Goal: Task Accomplishment & Management: Manage account settings

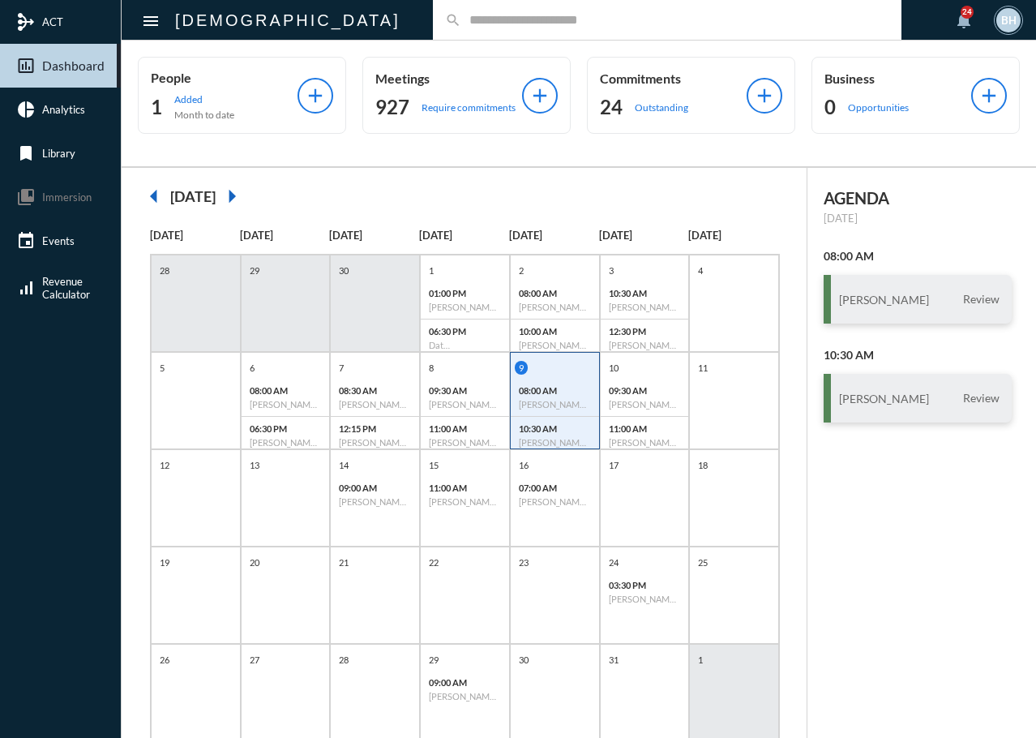
click at [461, 19] on input "text" at bounding box center [675, 20] width 428 height 14
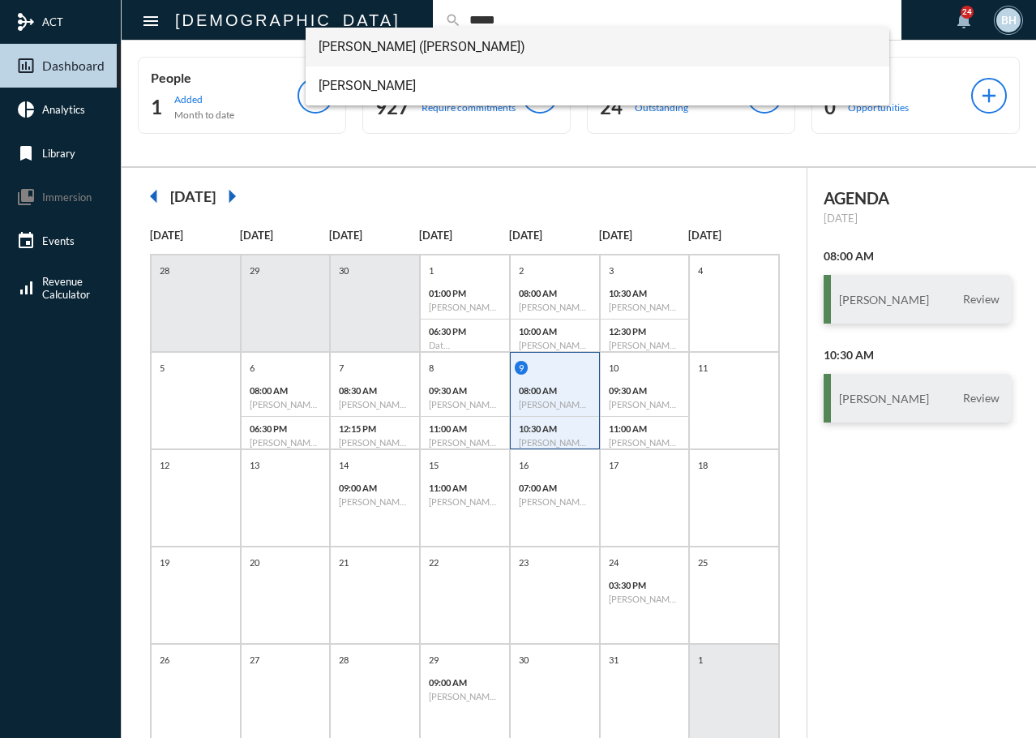
type input "*****"
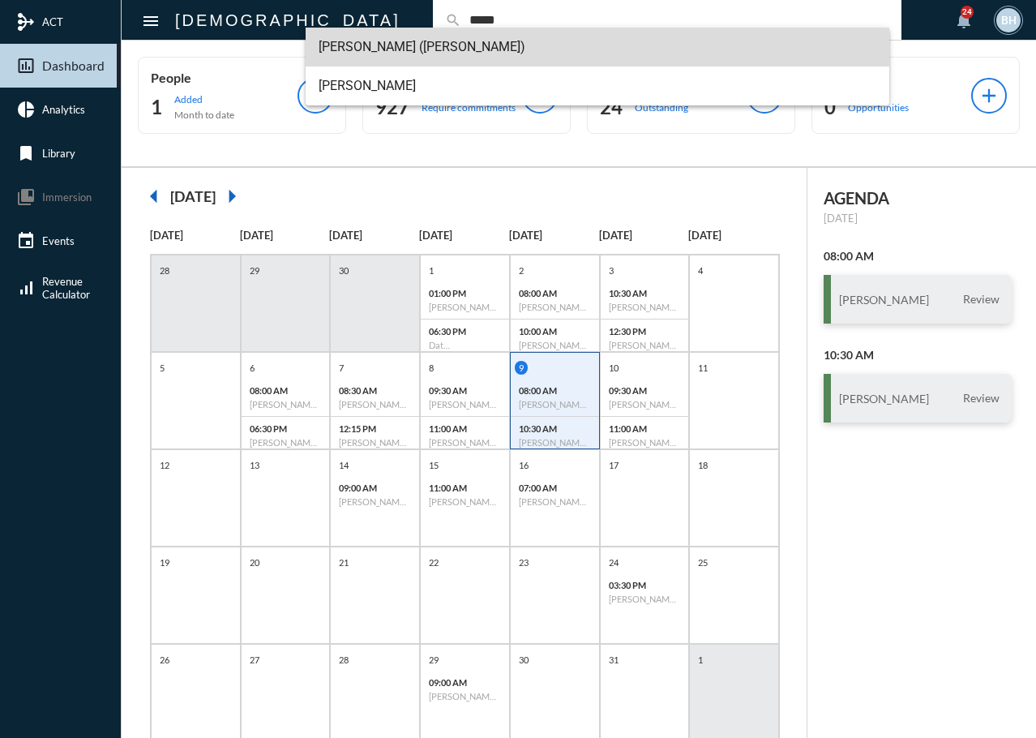
click at [371, 53] on span "[PERSON_NAME] ([PERSON_NAME])" at bounding box center [598, 47] width 558 height 39
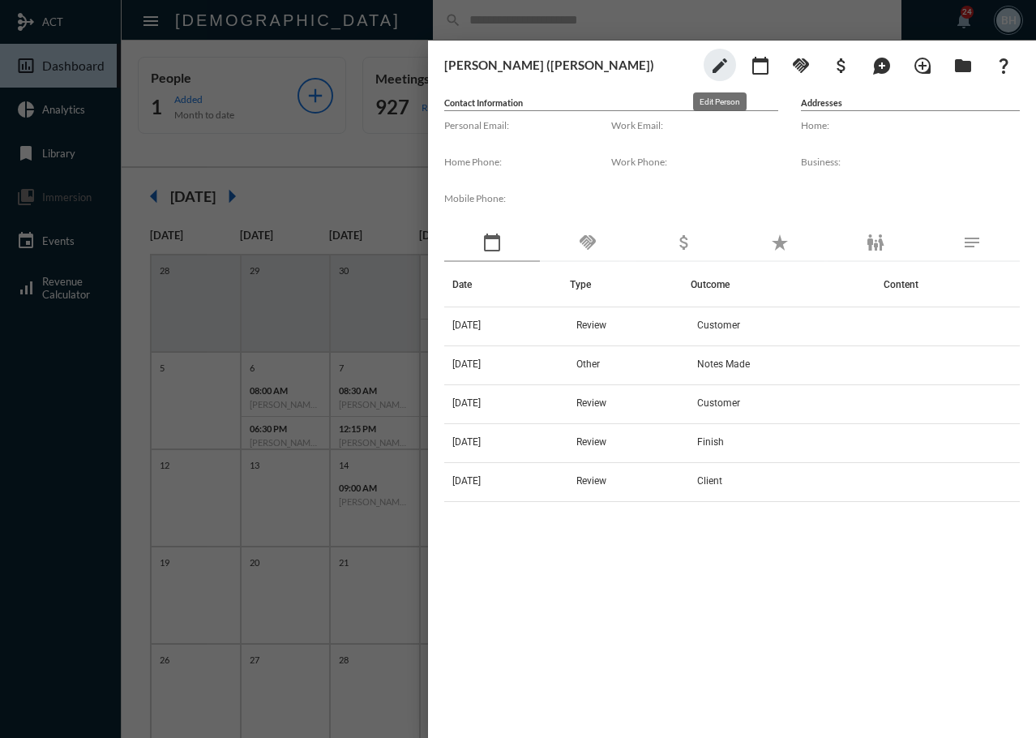
click at [717, 66] on mat-icon "edit" at bounding box center [719, 65] width 19 height 19
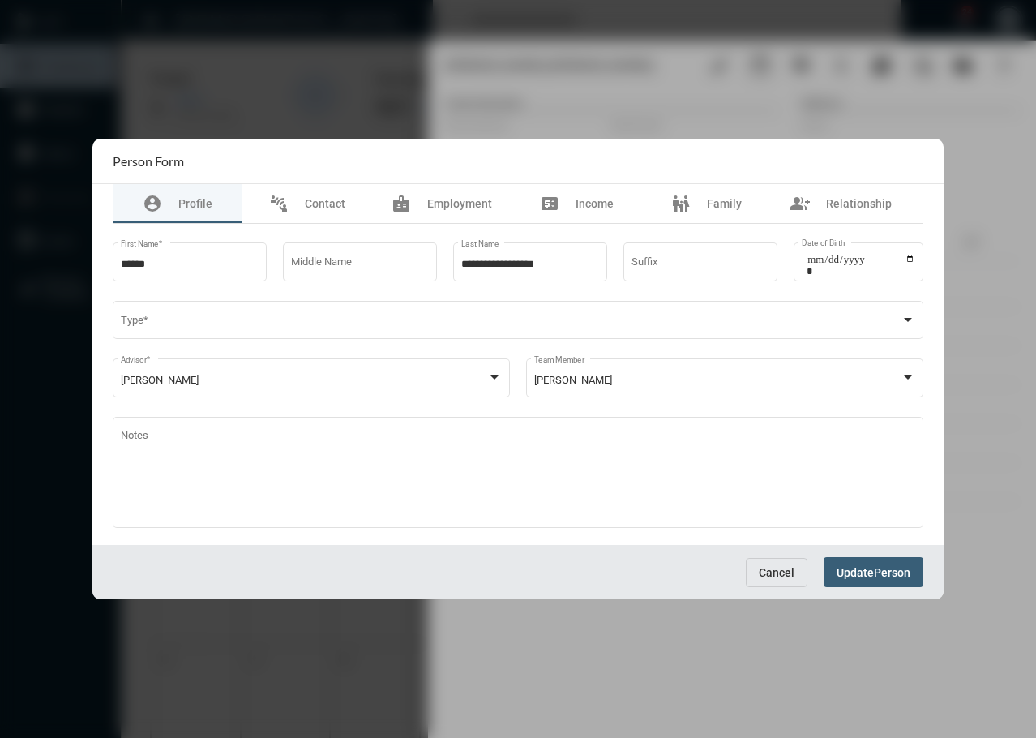
click at [759, 566] on span "Cancel" at bounding box center [777, 572] width 36 height 13
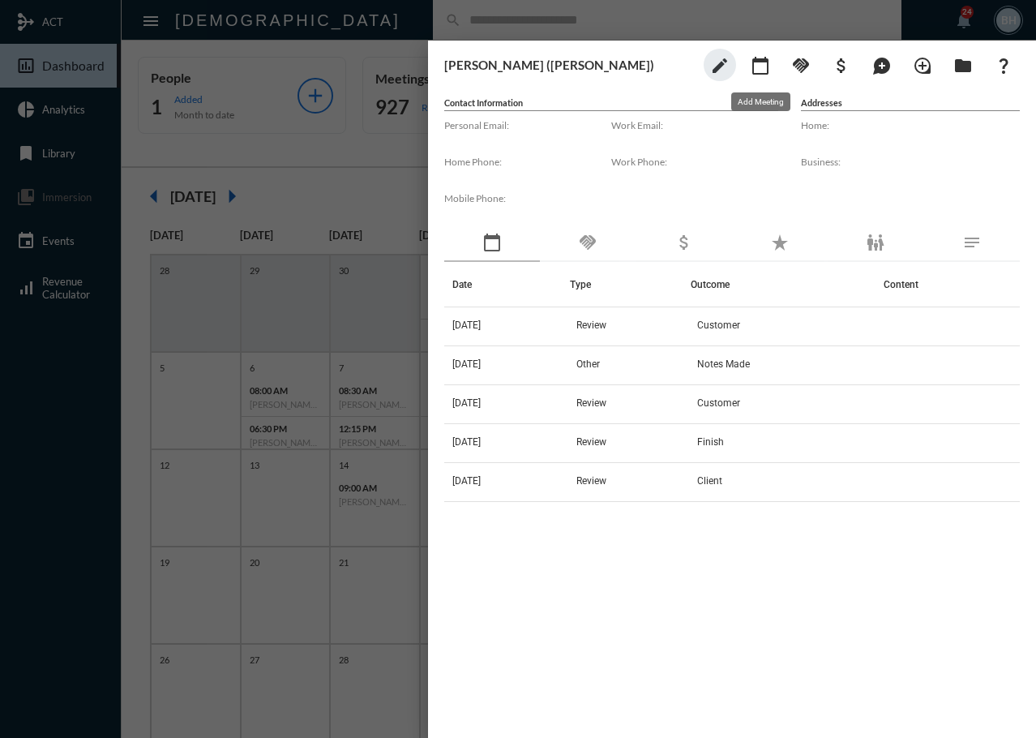
click at [768, 61] on mat-icon "calendar_today" at bounding box center [760, 65] width 19 height 19
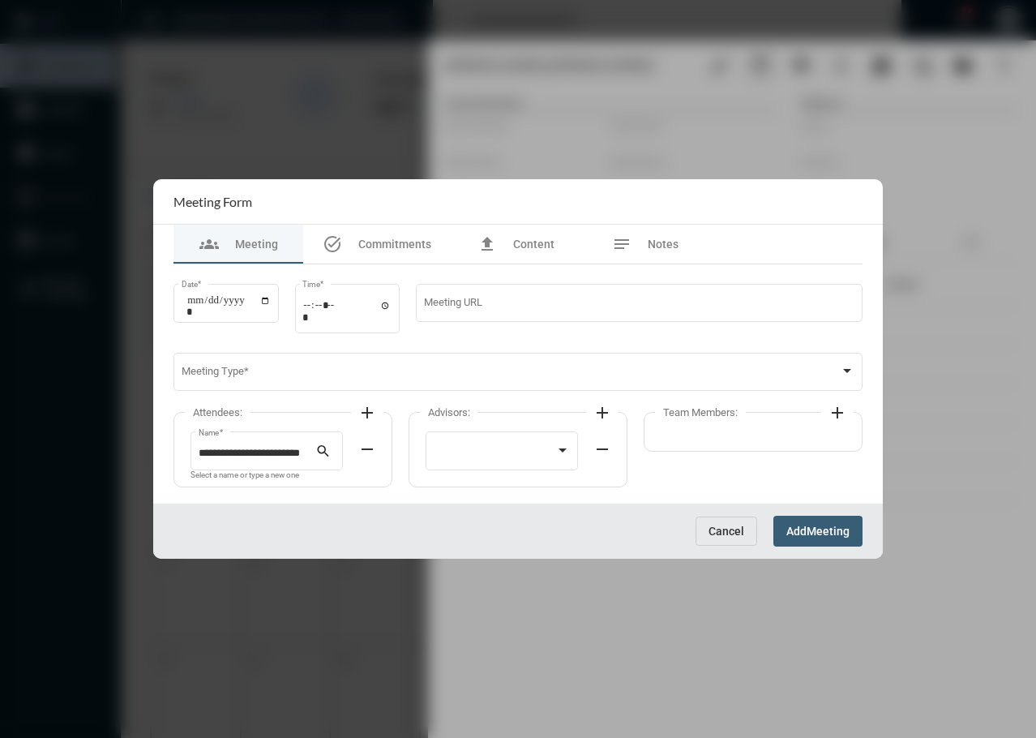
click at [714, 525] on span "Cancel" at bounding box center [726, 530] width 36 height 13
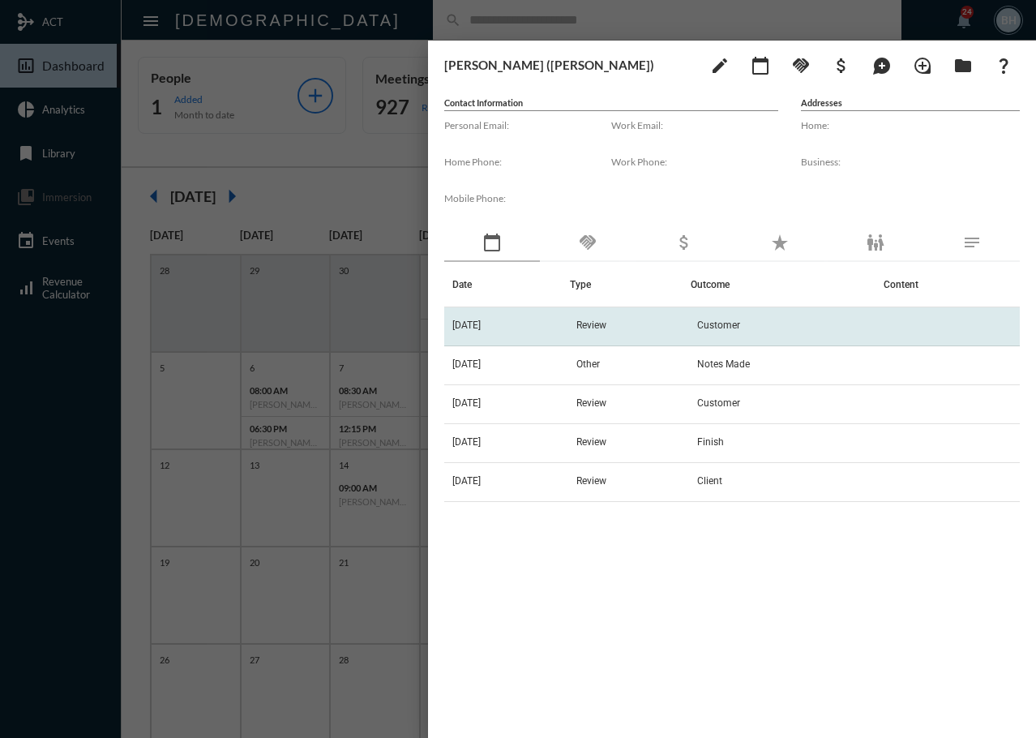
click at [570, 314] on td "10/7/25" at bounding box center [507, 326] width 126 height 39
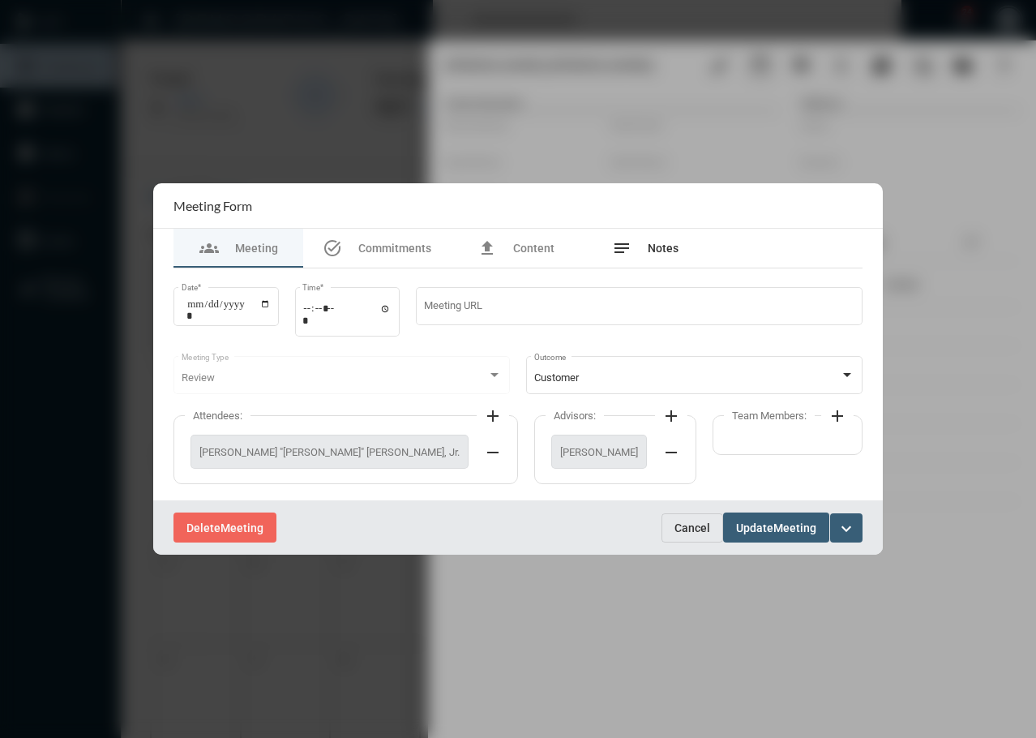
click at [660, 244] on span "Notes" at bounding box center [663, 248] width 31 height 13
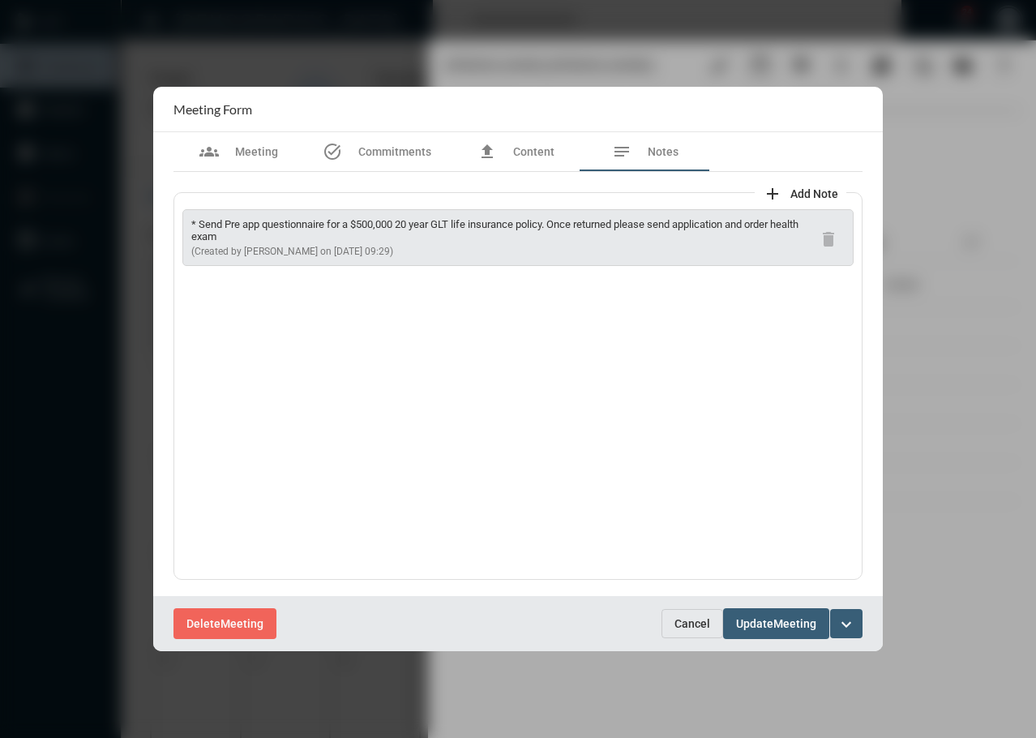
click at [689, 622] on span "Cancel" at bounding box center [692, 623] width 36 height 13
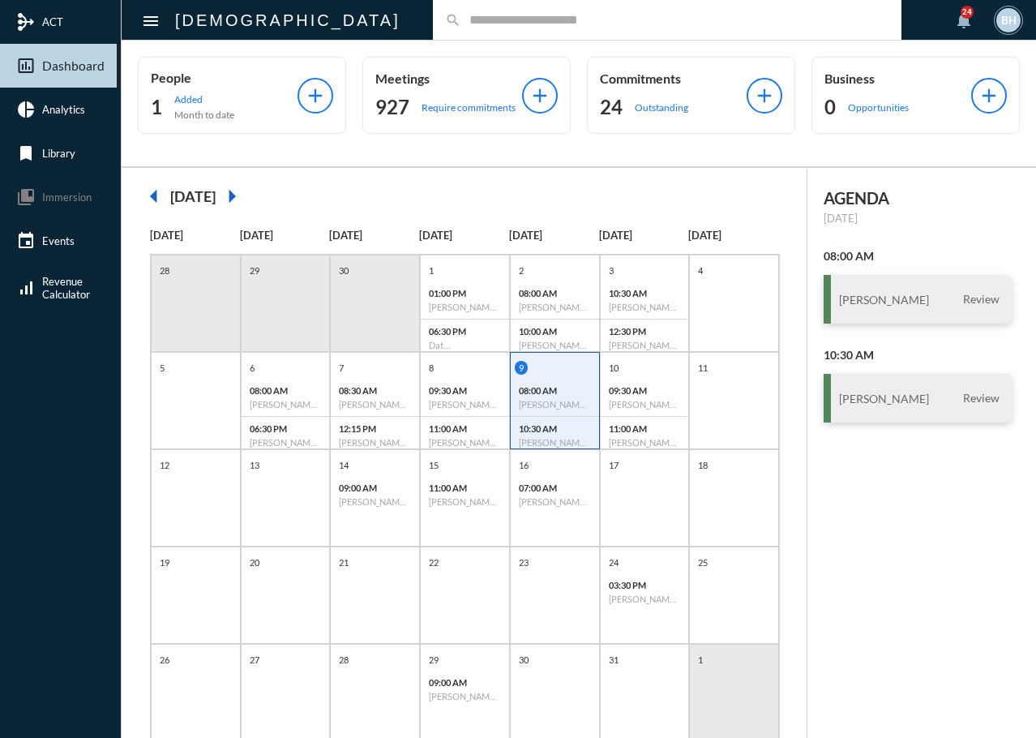
click at [433, 30] on div "search" at bounding box center [667, 20] width 468 height 40
click at [461, 18] on input "text" at bounding box center [675, 20] width 428 height 14
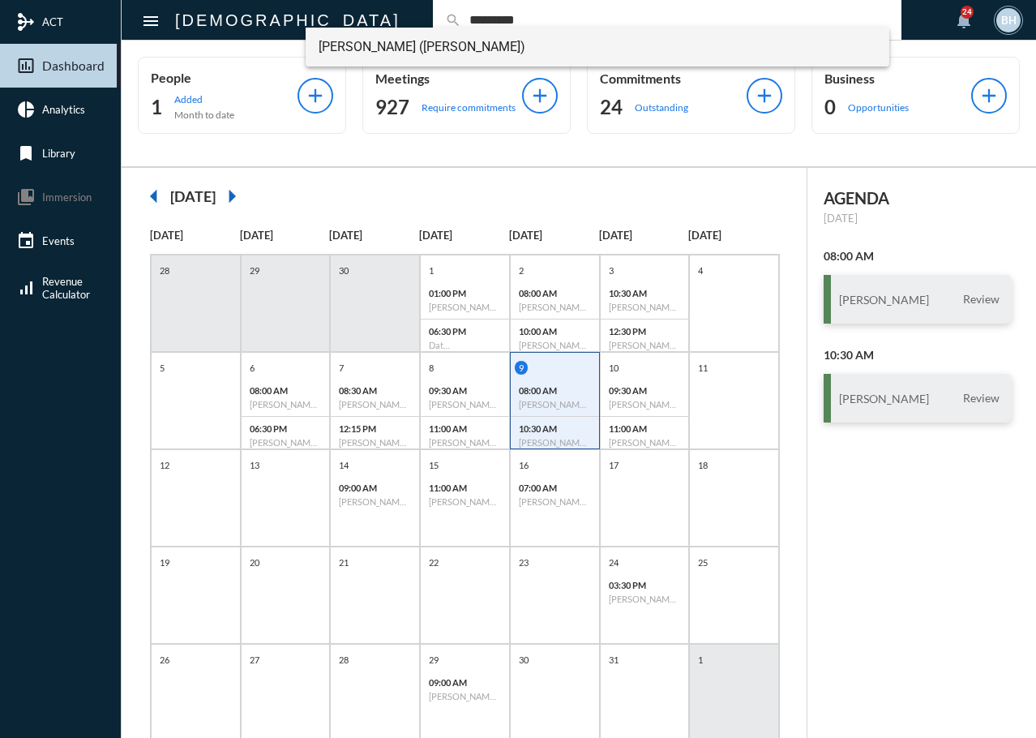
type input "*********"
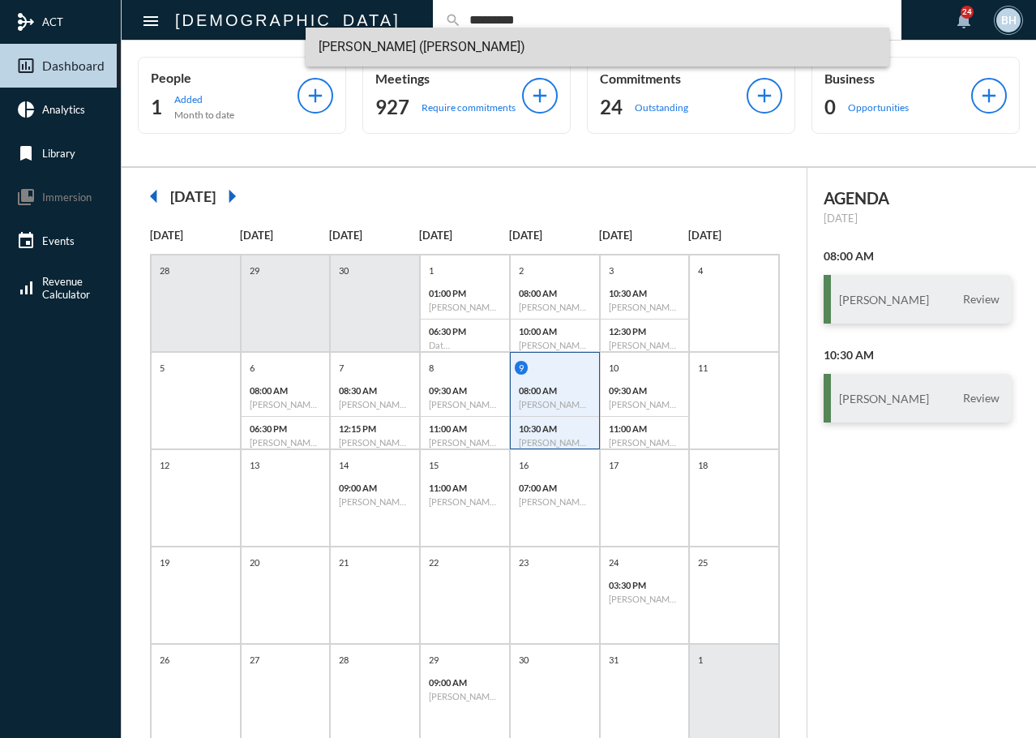
click at [377, 43] on span "[PERSON_NAME] ([PERSON_NAME])" at bounding box center [598, 47] width 558 height 39
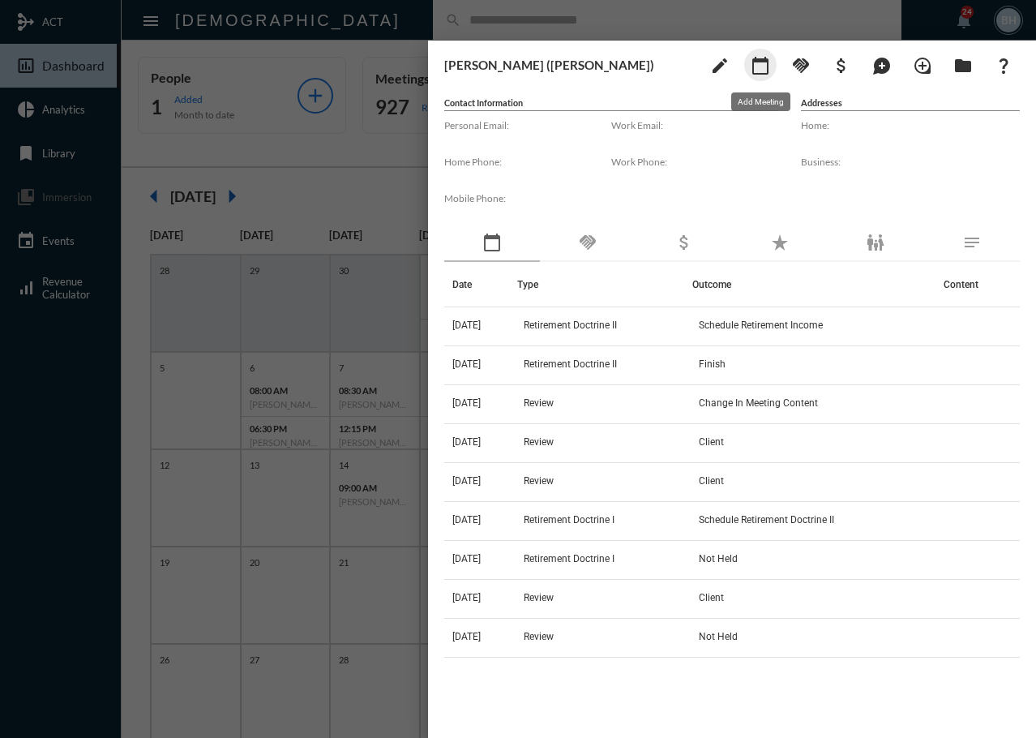
click at [758, 76] on button "calendar_today" at bounding box center [760, 65] width 32 height 32
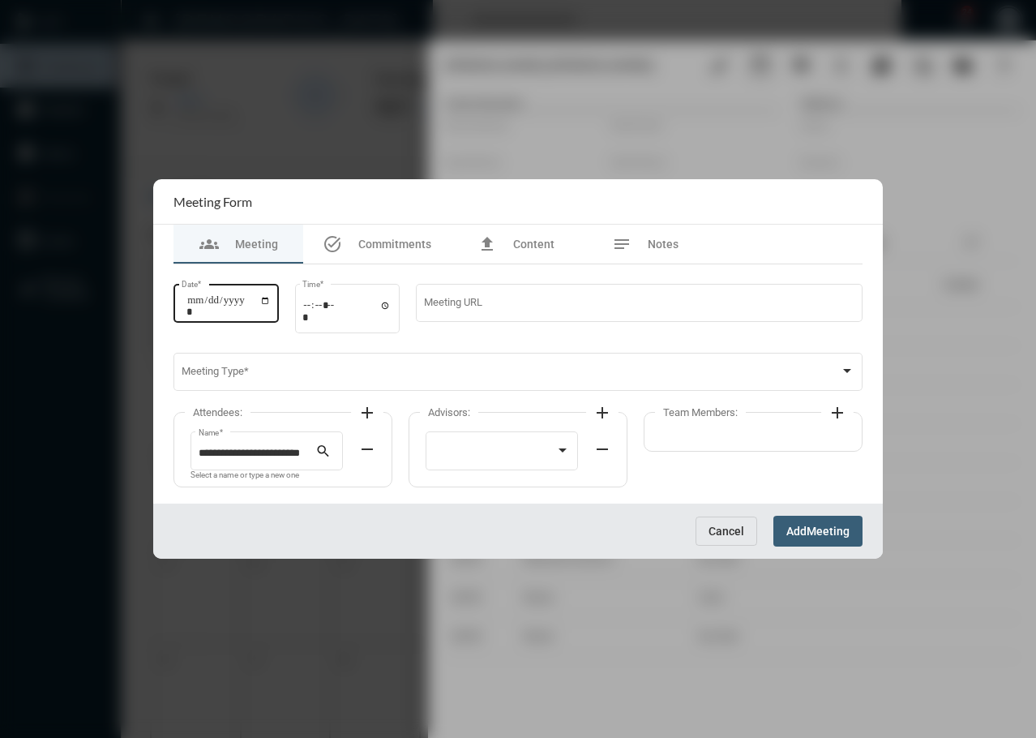
click at [201, 296] on input "Date *" at bounding box center [228, 305] width 84 height 23
click at [191, 297] on input "Date *" at bounding box center [228, 305] width 84 height 23
click at [271, 302] on input "Date *" at bounding box center [228, 305] width 84 height 23
type input "**********"
click at [310, 305] on input "Time *" at bounding box center [346, 311] width 89 height 24
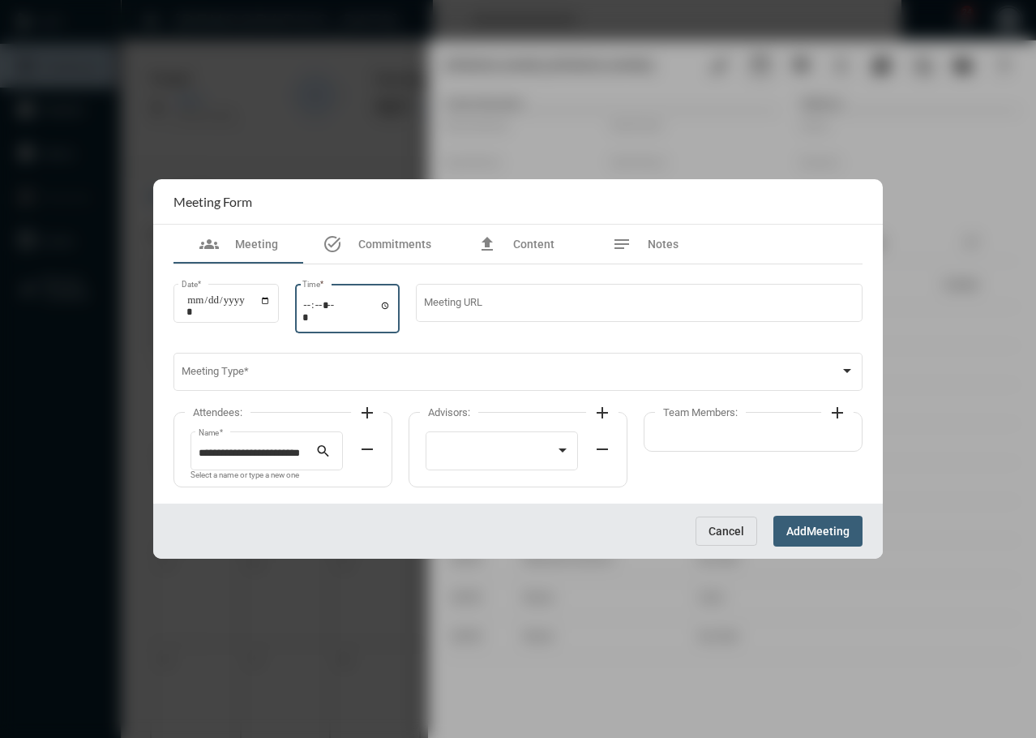
type input "*****"
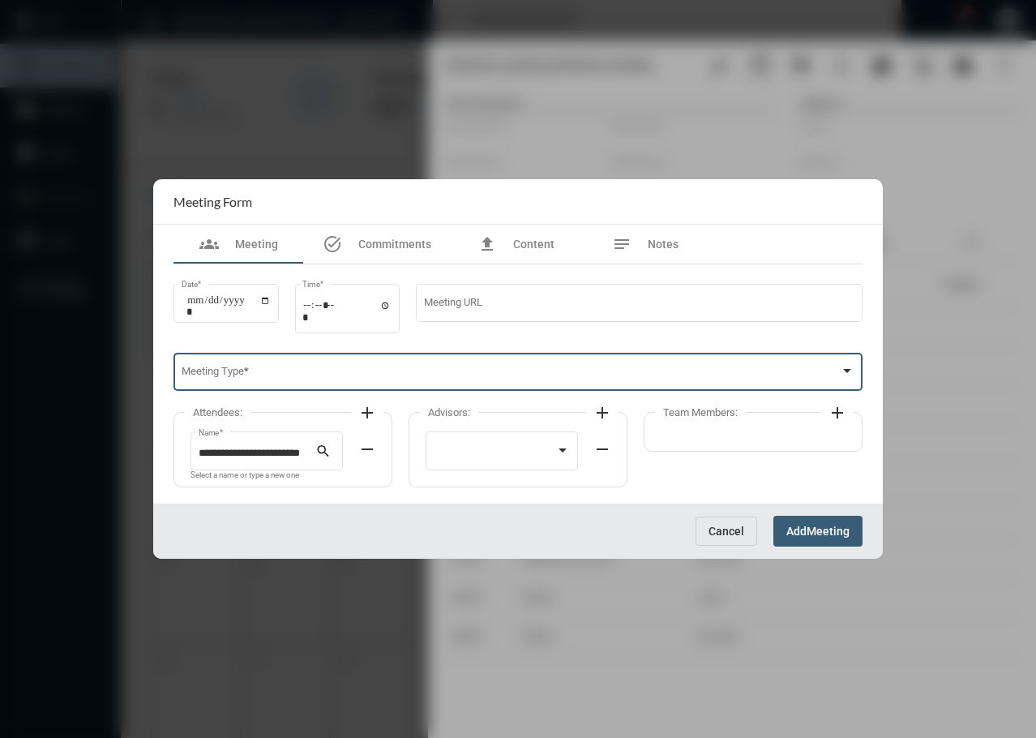
click at [342, 373] on span at bounding box center [511, 375] width 659 height 12
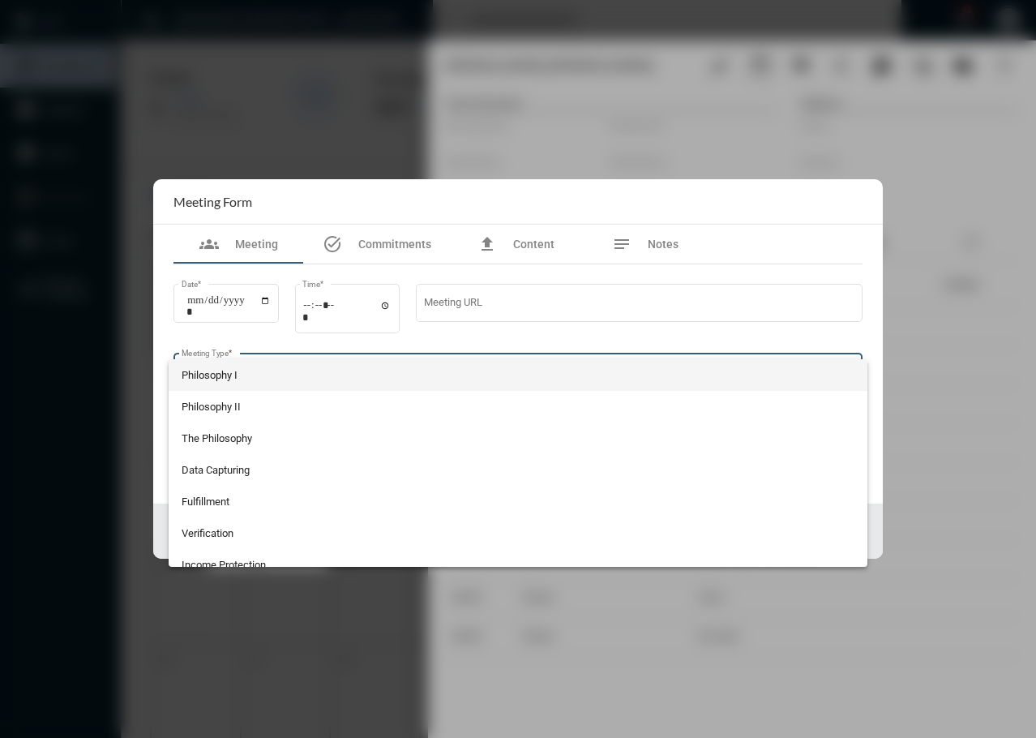
scroll to position [330, 0]
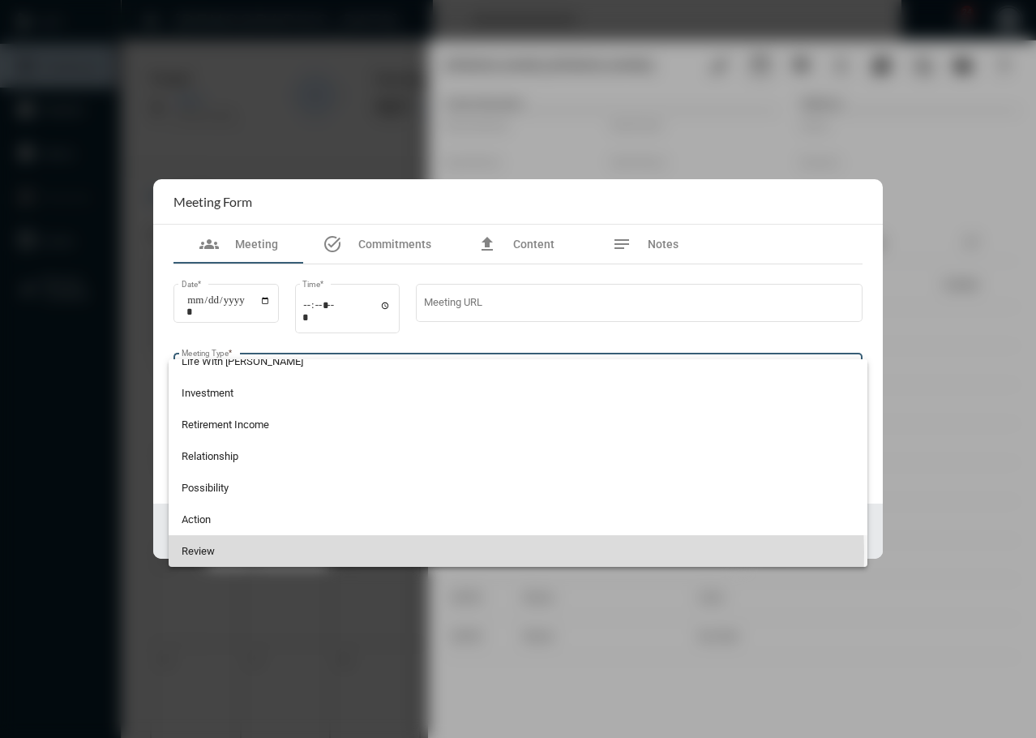
click at [278, 551] on span "Review" at bounding box center [519, 551] width 674 height 32
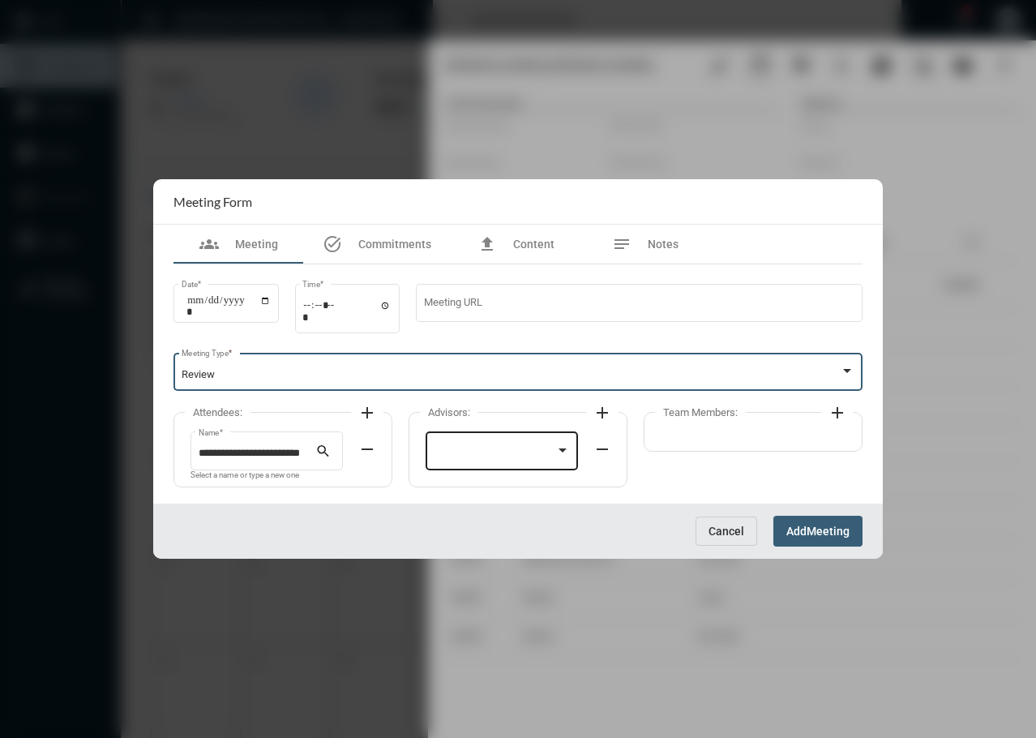
click at [465, 457] on div at bounding box center [495, 453] width 122 height 12
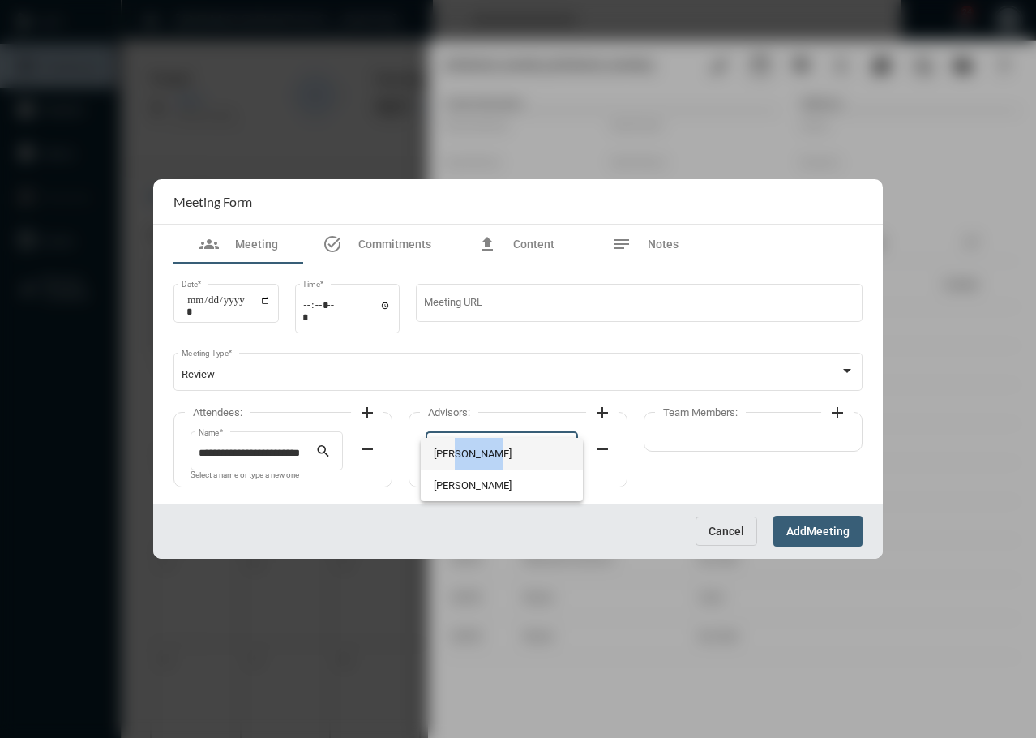
click at [465, 457] on span "[PERSON_NAME]" at bounding box center [502, 454] width 137 height 32
click at [701, 445] on div "Team Members: add" at bounding box center [753, 432] width 219 height 40
click at [838, 410] on mat-icon "add" at bounding box center [837, 412] width 19 height 19
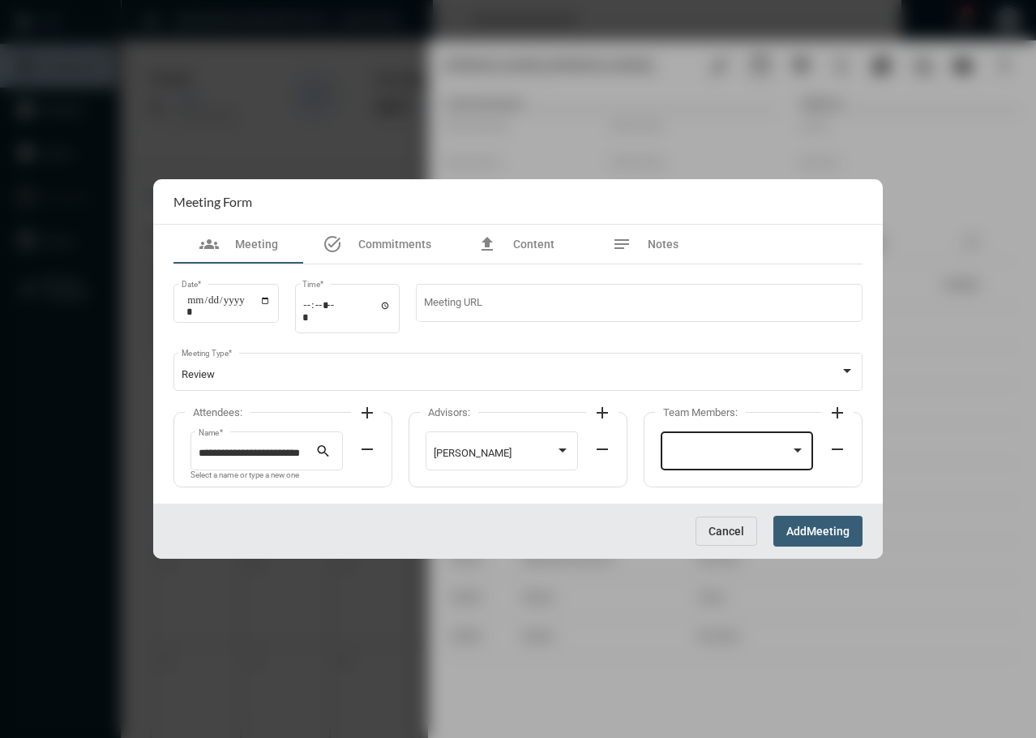
click at [680, 436] on div at bounding box center [737, 449] width 137 height 41
click at [681, 449] on span "[PERSON_NAME]" at bounding box center [737, 454] width 137 height 32
click at [800, 539] on button "Add Meeting" at bounding box center [817, 530] width 89 height 30
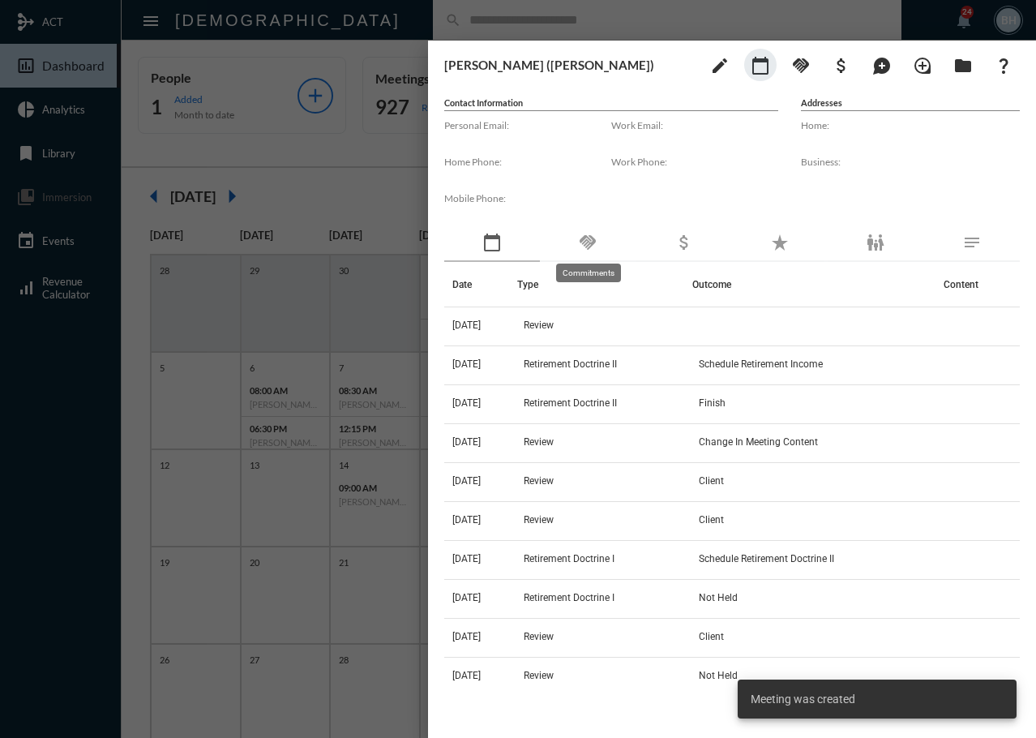
click at [591, 240] on mat-icon "handshake" at bounding box center [587, 242] width 19 height 19
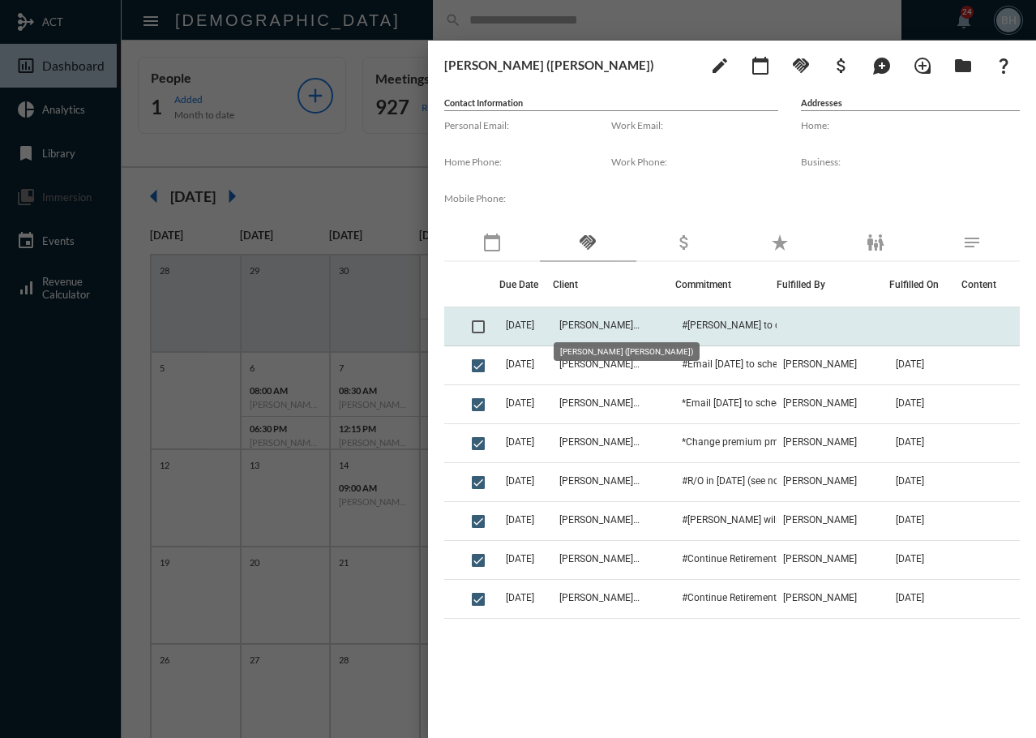
click at [638, 321] on span "[PERSON_NAME] ([PERSON_NAME])" at bounding box center [599, 324] width 81 height 11
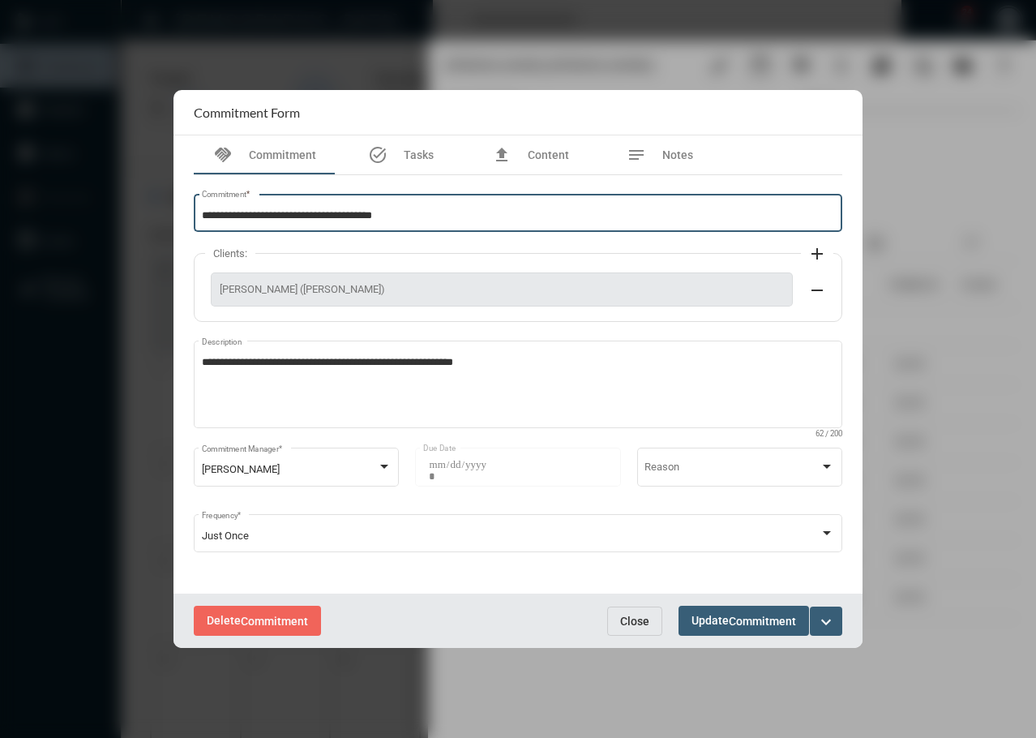
click at [409, 212] on input "**********" at bounding box center [518, 216] width 633 height 12
click at [638, 624] on span "Close" at bounding box center [634, 620] width 29 height 13
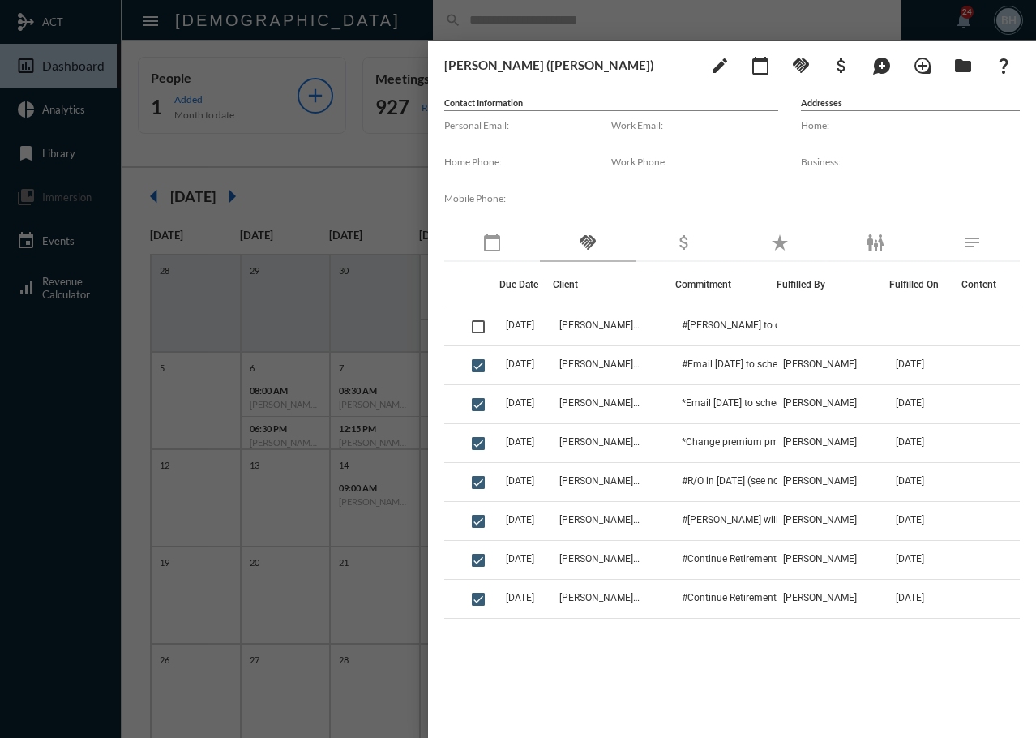
drag, startPoint x: 635, startPoint y: 725, endPoint x: 637, endPoint y: 691, distance: 34.9
click at [635, 725] on div "[PERSON_NAME] ([PERSON_NAME]) edit calendar_today handshake attach_money maps_u…" at bounding box center [732, 385] width 608 height 689
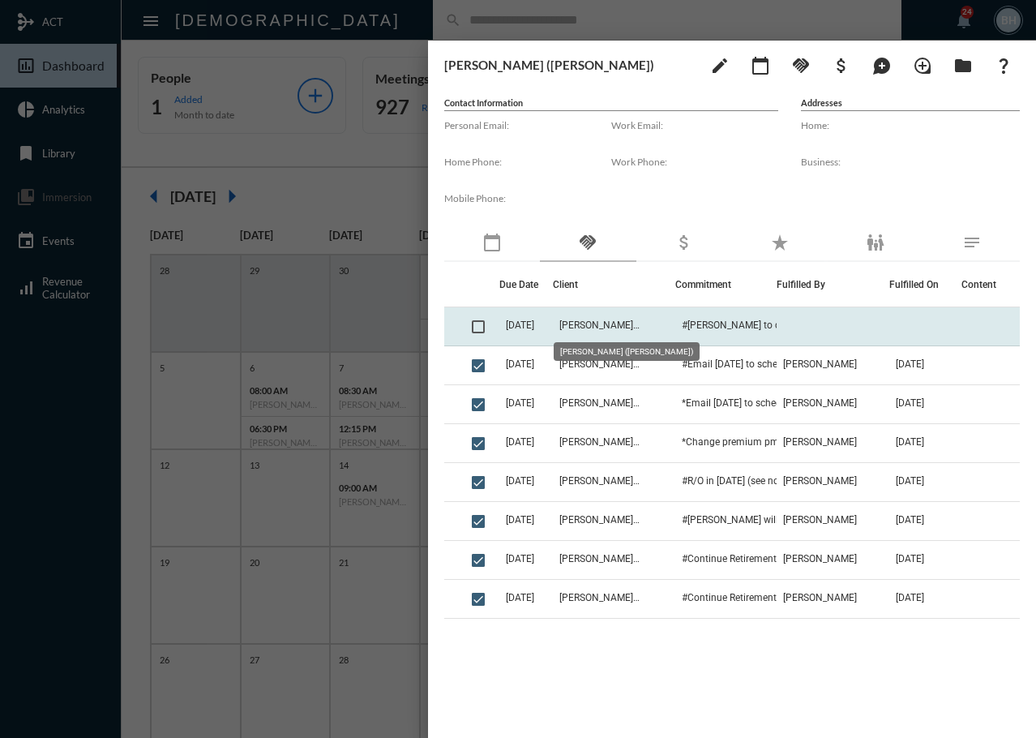
click at [613, 323] on span "[PERSON_NAME] ([PERSON_NAME])" at bounding box center [599, 324] width 81 height 11
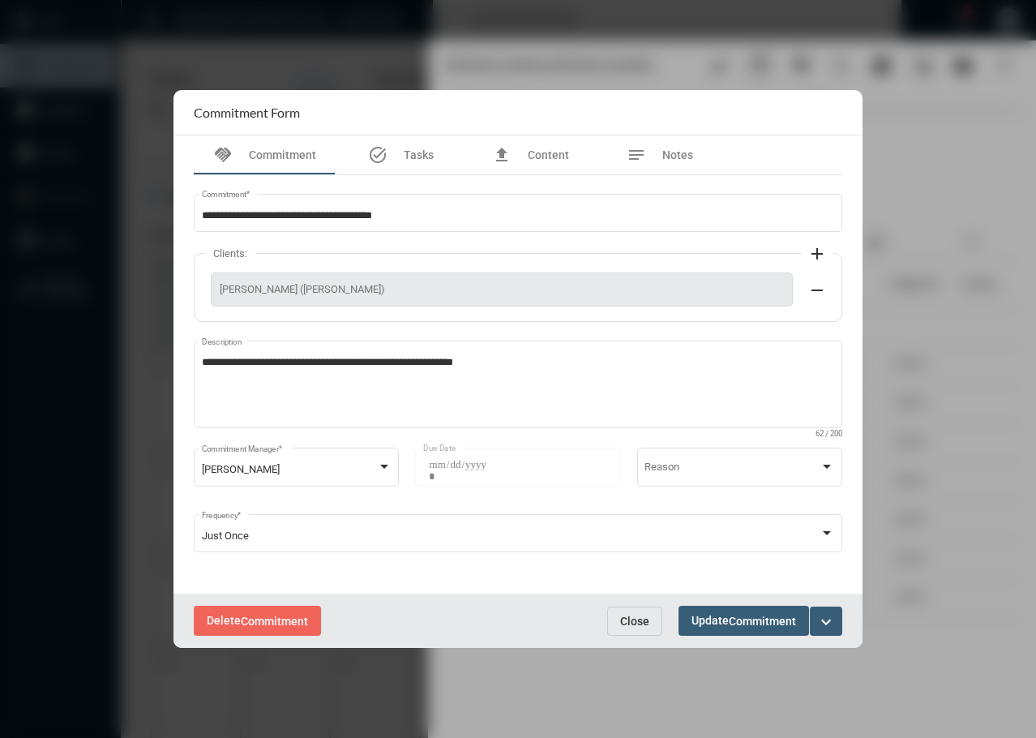
click at [732, 625] on span "Commitment" at bounding box center [762, 620] width 67 height 13
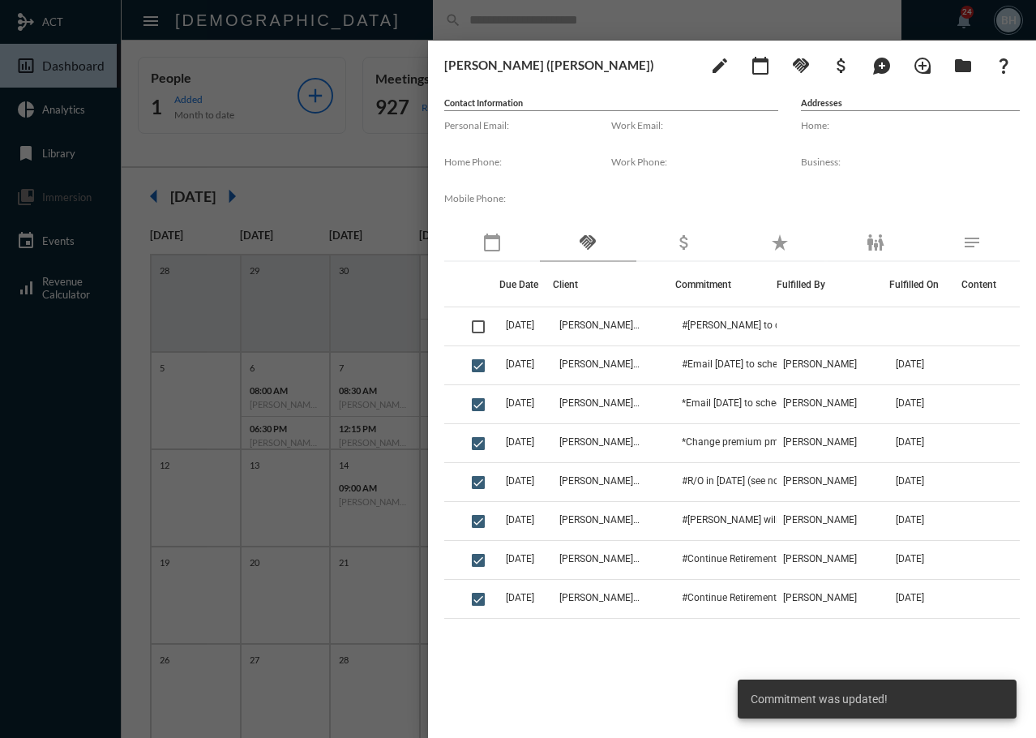
click at [659, 666] on div "Due Date Client Commitment Fulfilled By Fulfilled On Content [DATE] [PERSON_NAM…" at bounding box center [731, 487] width 575 height 451
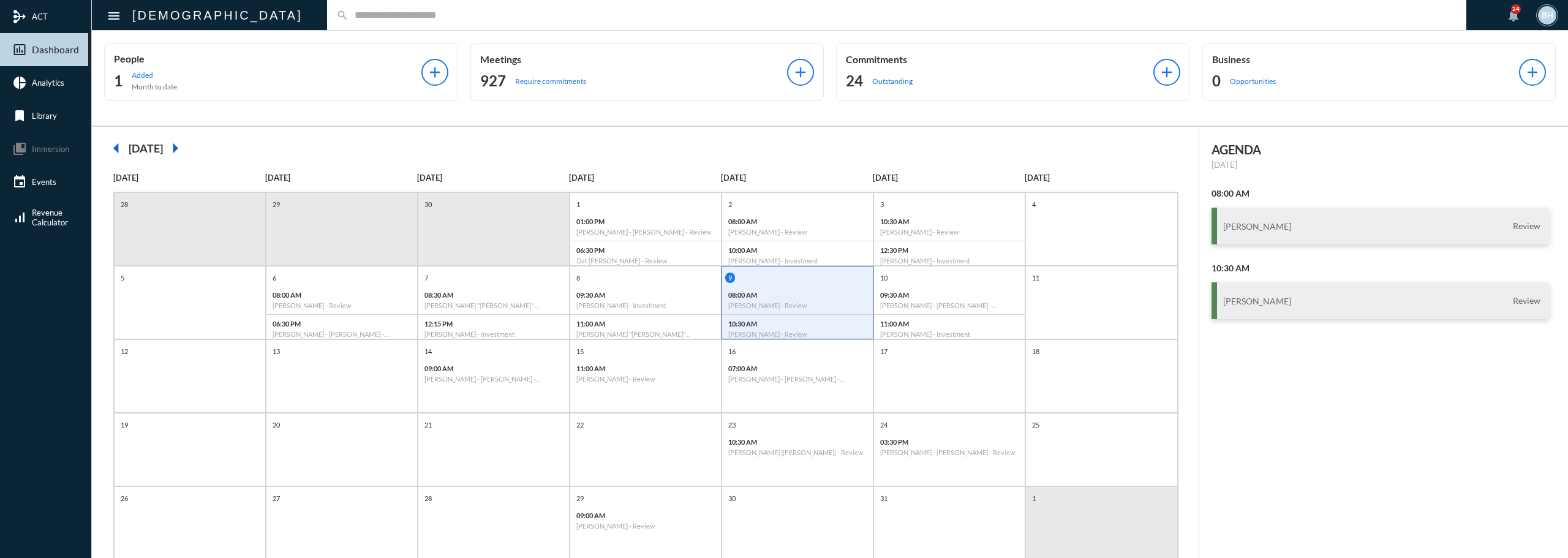
click at [357, 14] on input "text" at bounding box center [902, 15] width 1109 height 11
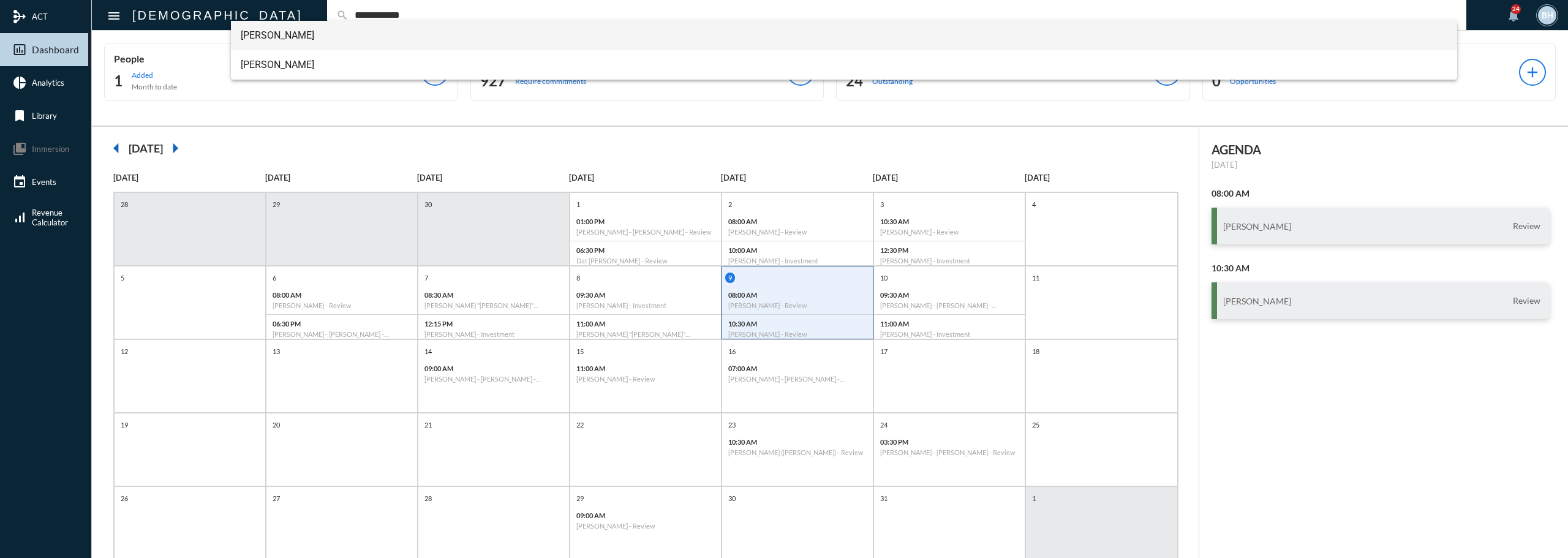
type input "**********"
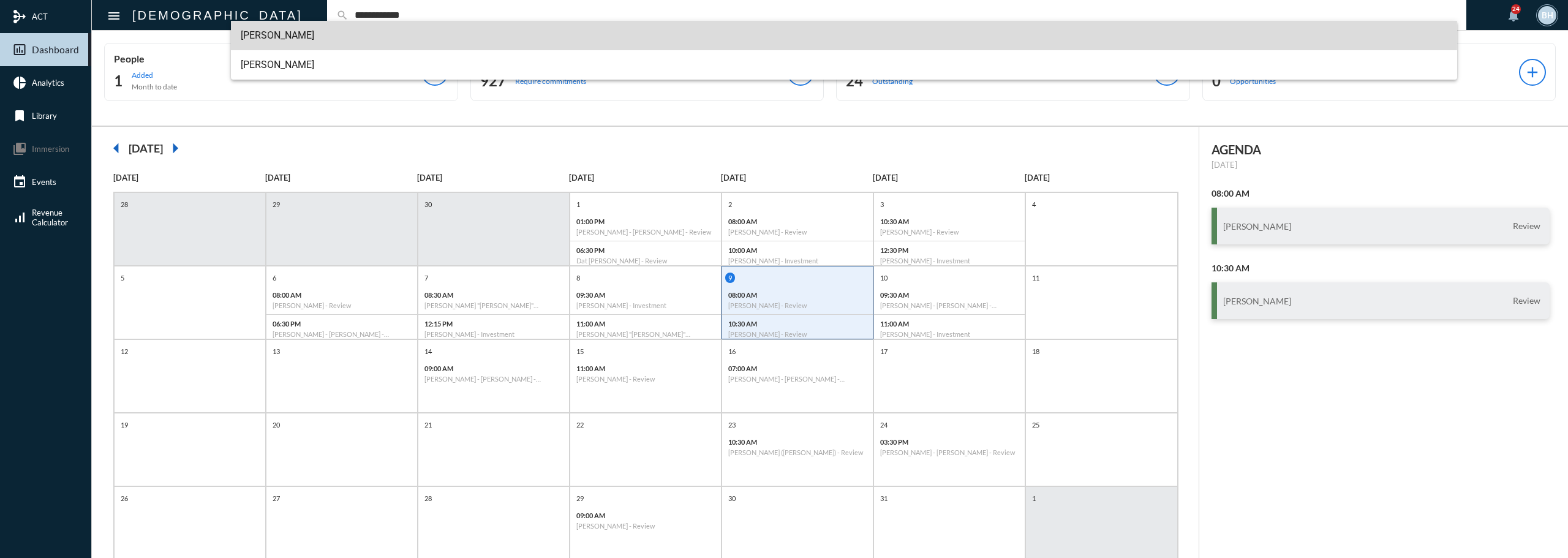
click at [252, 33] on span "Keith Fentonmiller" at bounding box center [844, 36] width 1207 height 29
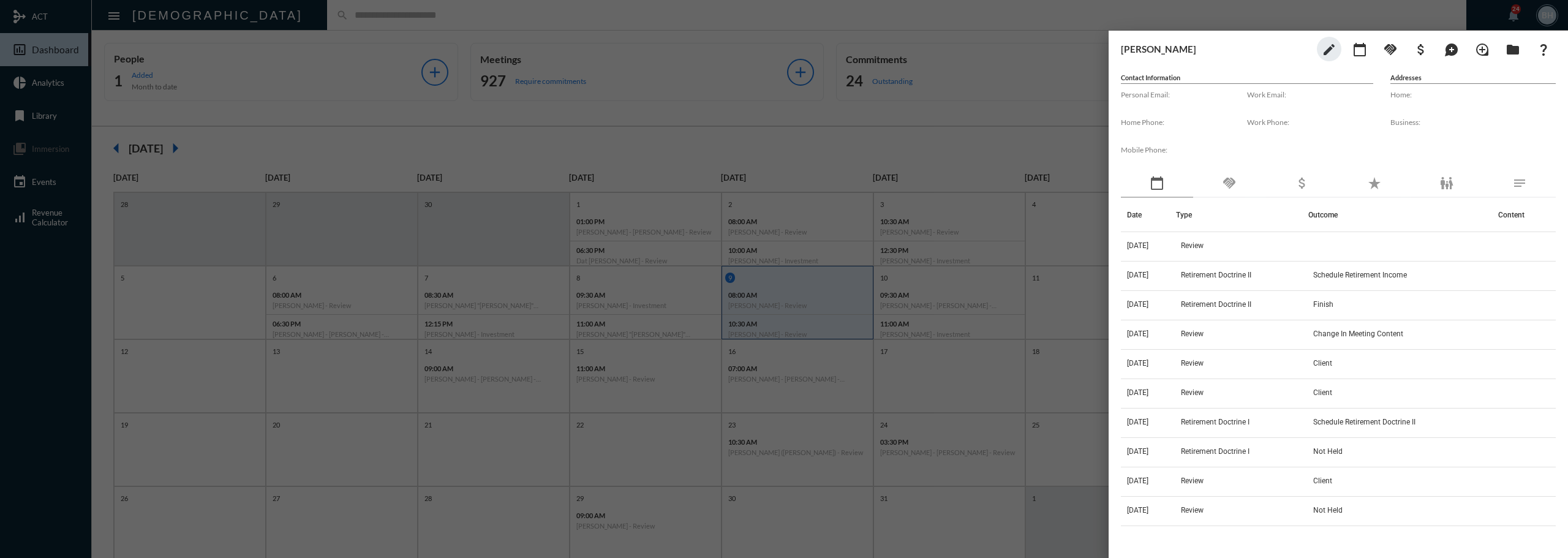
click at [694, 60] on div at bounding box center [784, 279] width 1568 height 558
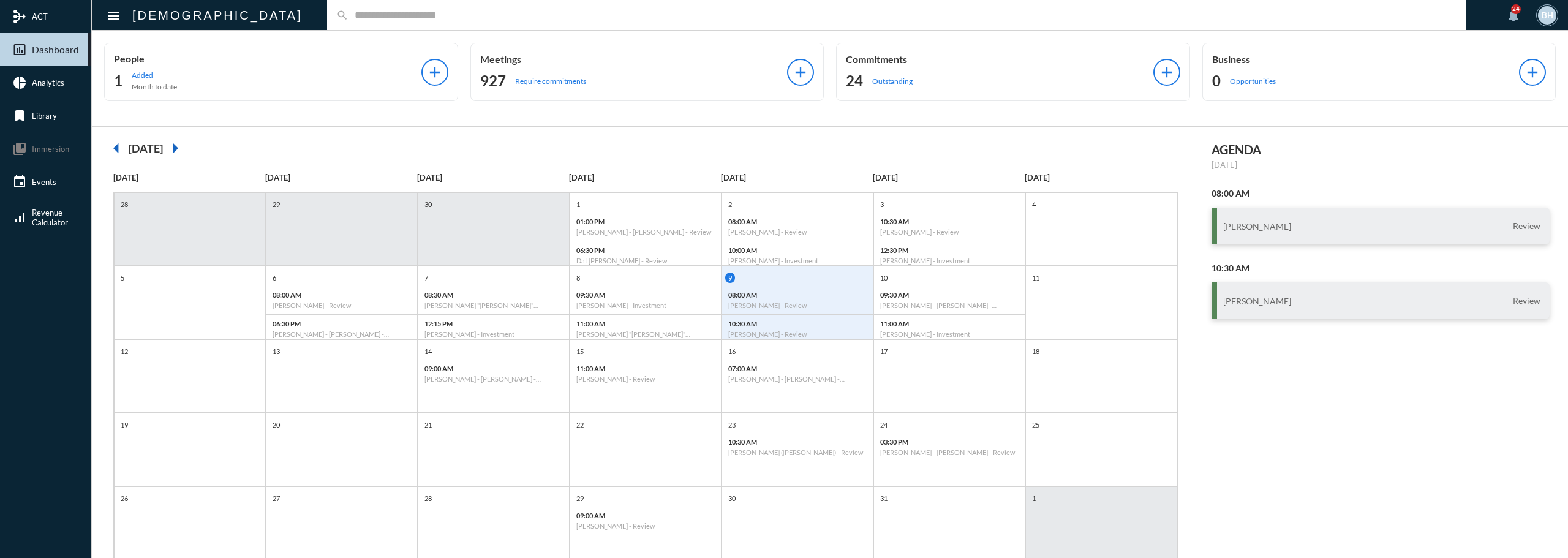
click at [1543, 21] on div "BH" at bounding box center [1547, 15] width 18 height 18
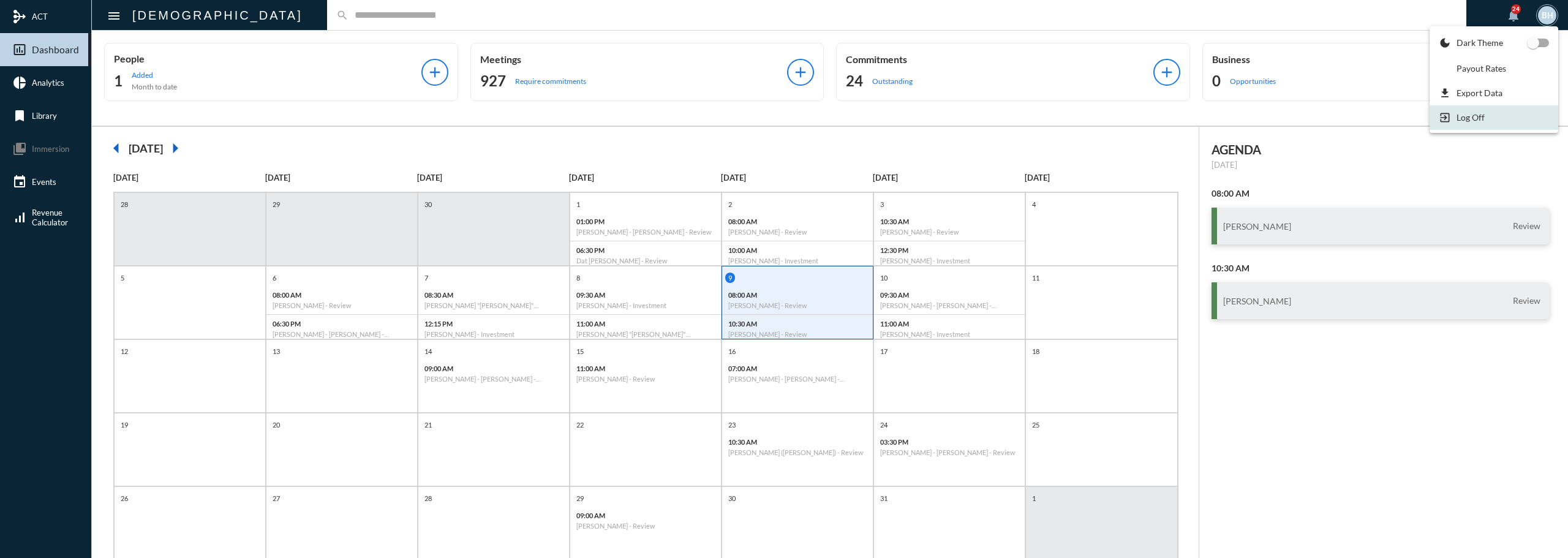
click at [1482, 125] on section "exit_to_app Log Off" at bounding box center [1494, 117] width 128 height 24
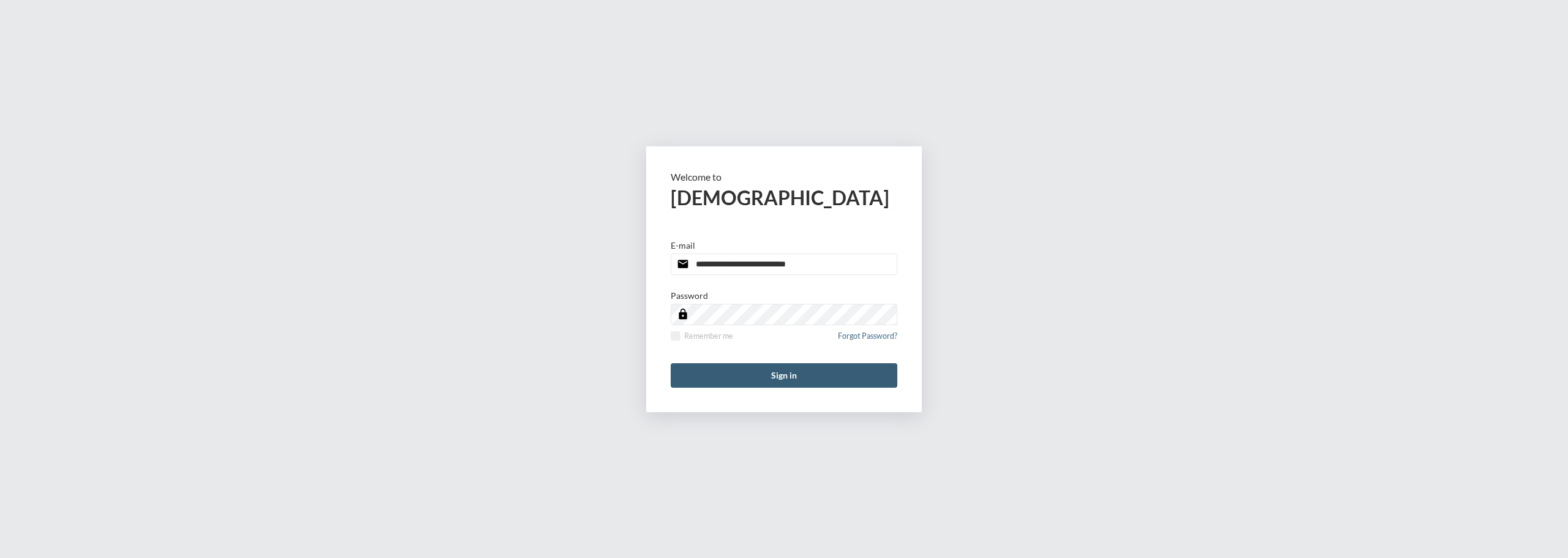
click at [845, 270] on input "**********" at bounding box center [784, 265] width 227 height 21
type input "**********"
click at [823, 377] on button "Sign in" at bounding box center [784, 376] width 227 height 24
